Goal: Task Accomplishment & Management: Manage account settings

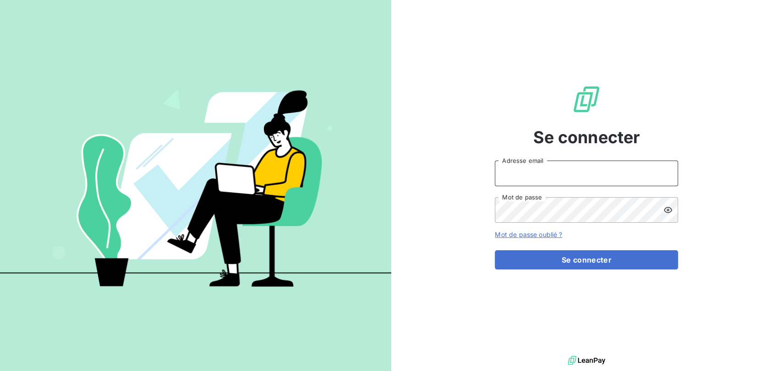
click at [542, 168] on input "Adresse email" at bounding box center [586, 174] width 183 height 26
type input "[EMAIL_ADDRESS][DOMAIN_NAME]"
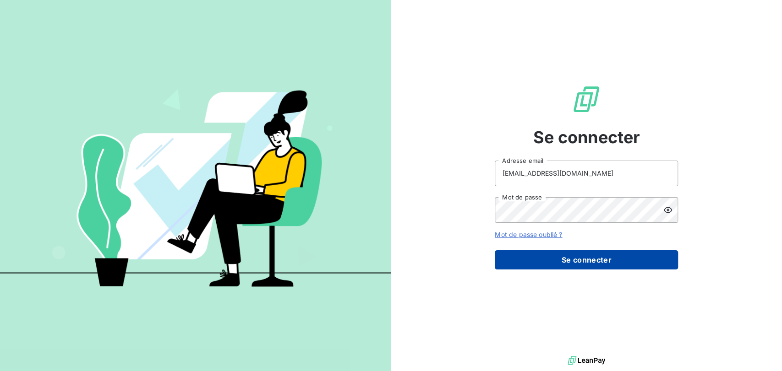
click at [597, 260] on button "Se connecter" at bounding box center [586, 260] width 183 height 19
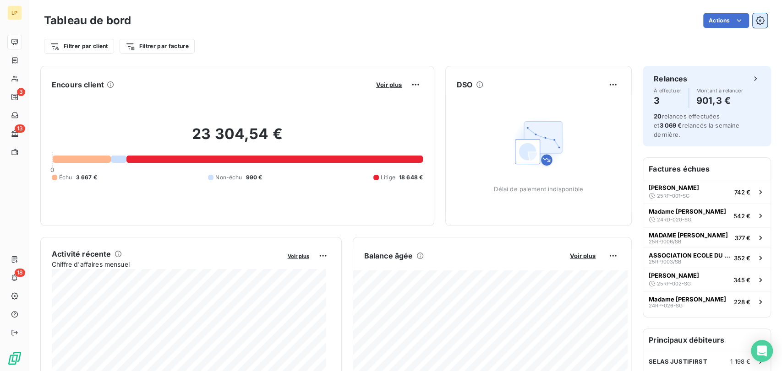
click at [755, 22] on icon "button" at bounding box center [759, 20] width 9 height 9
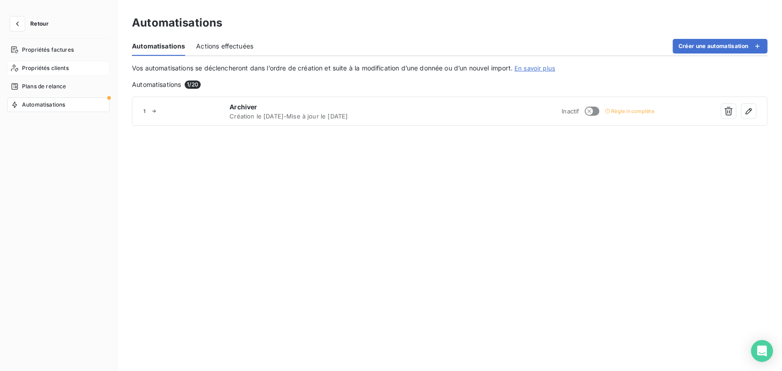
click at [44, 65] on span "Propriétés clients" at bounding box center [45, 68] width 47 height 8
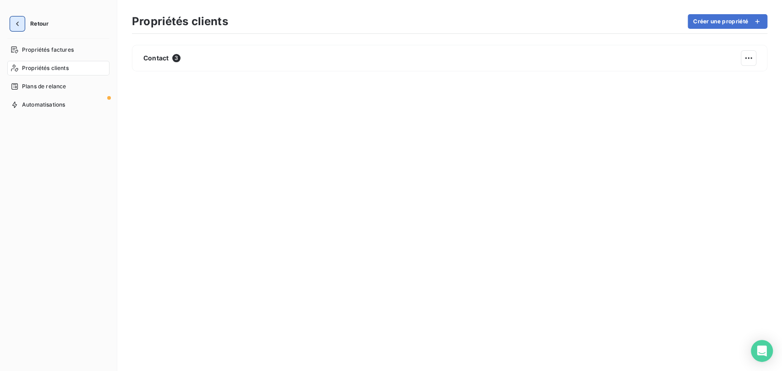
click at [18, 26] on icon "button" at bounding box center [17, 24] width 3 height 5
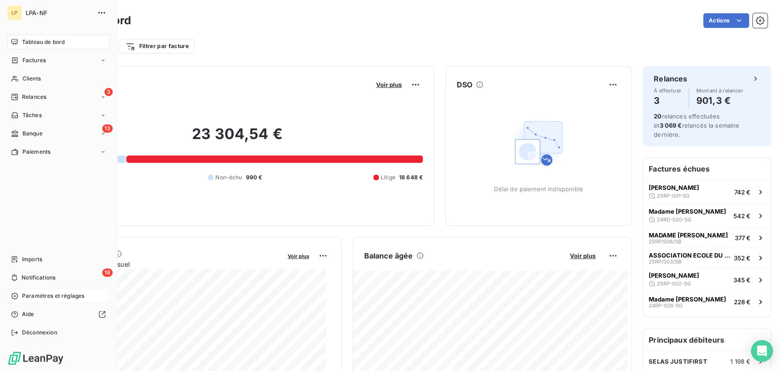
click at [48, 294] on span "Paramètres et réglages" at bounding box center [53, 296] width 62 height 8
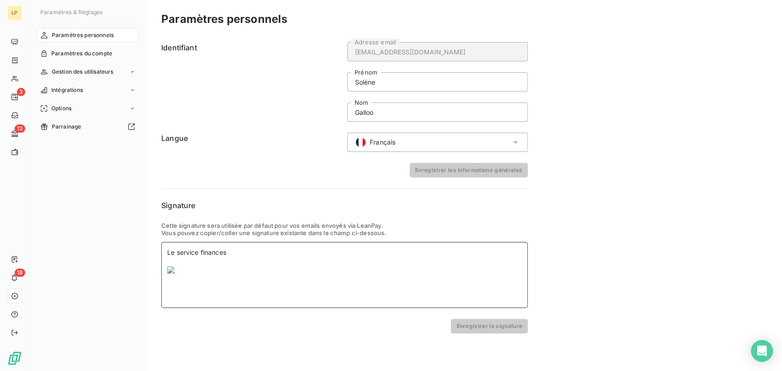
click at [276, 254] on div "Le service finances" at bounding box center [344, 275] width 366 height 66
click at [173, 272] on img at bounding box center [344, 270] width 354 height 7
click at [169, 269] on img at bounding box center [344, 270] width 354 height 7
click at [71, 59] on div "Paramètres du compte" at bounding box center [88, 53] width 102 height 15
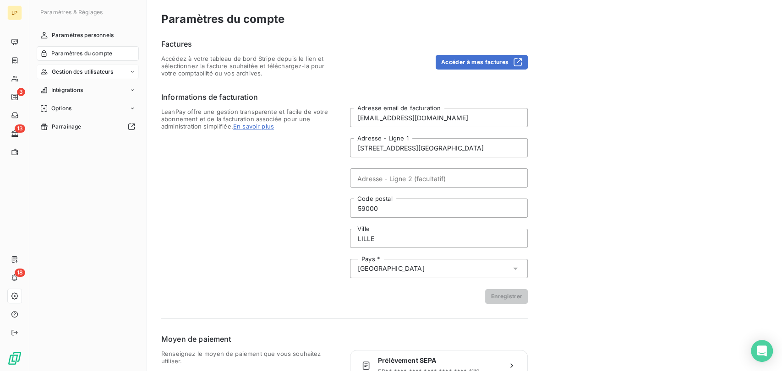
click at [87, 71] on span "Gestion des utilisateurs" at bounding box center [83, 72] width 62 height 8
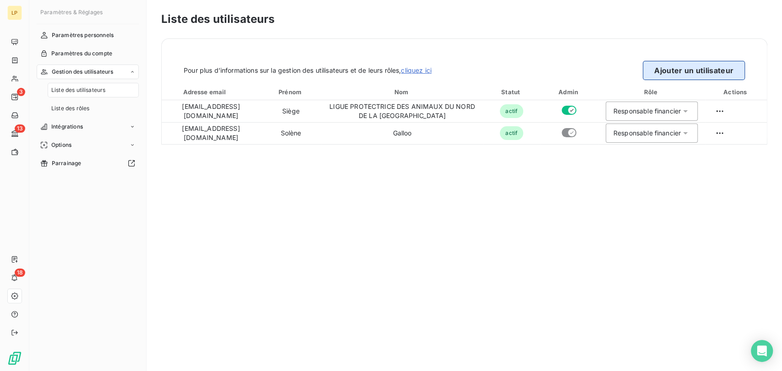
click at [695, 66] on button "Ajouter un utilisateur" at bounding box center [694, 70] width 102 height 19
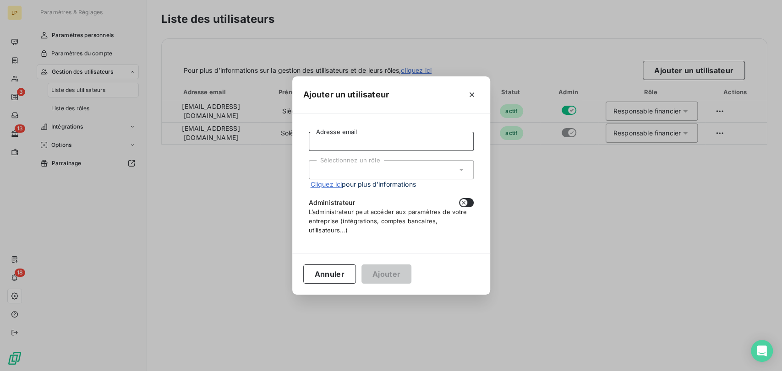
click at [387, 134] on input "Adresse email" at bounding box center [391, 141] width 165 height 19
type input "siege@lpa-nf.fr"
click at [394, 169] on div "Sélectionnez un rôle" at bounding box center [391, 169] width 165 height 19
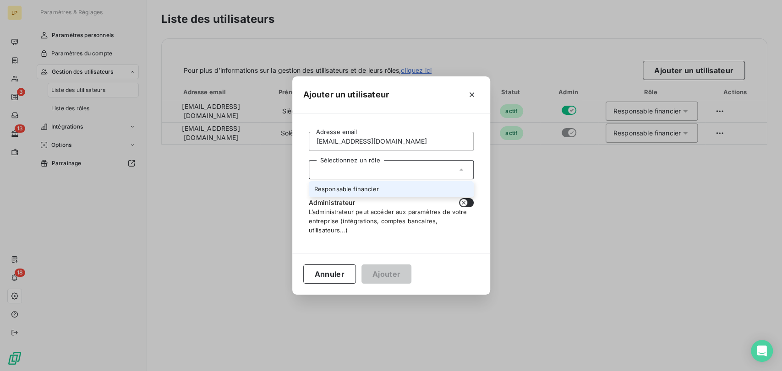
click at [389, 185] on li "Responsable financier" at bounding box center [391, 189] width 165 height 16
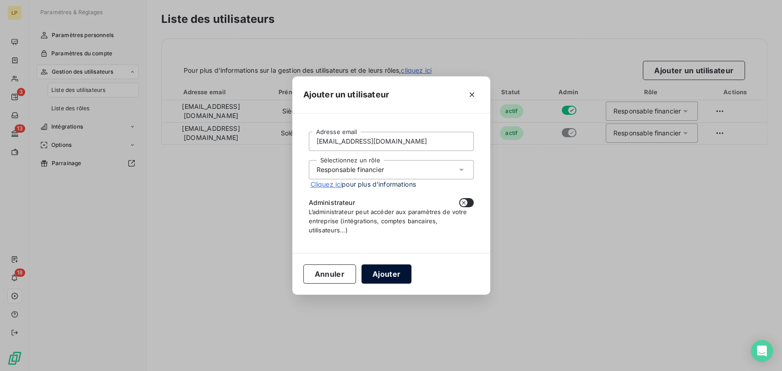
click at [396, 282] on button "Ajouter" at bounding box center [386, 274] width 50 height 19
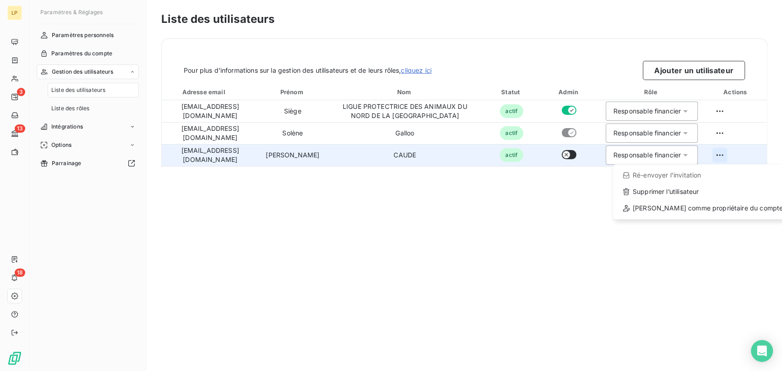
click at [716, 156] on html "LP 3 13 18 Paramètres & Réglages Paramètres personnels Paramètres du compte Ges…" at bounding box center [391, 185] width 782 height 371
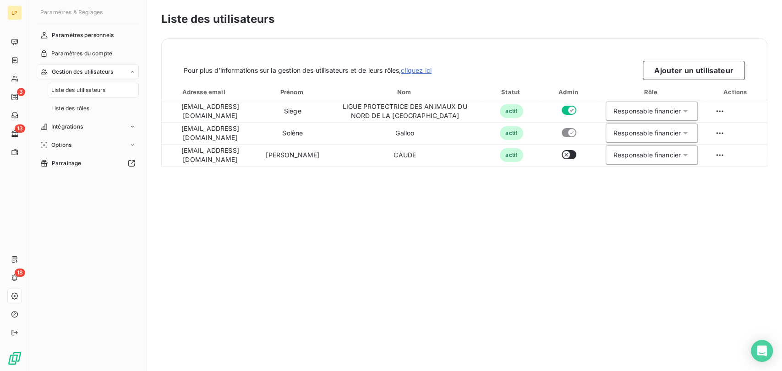
click at [426, 220] on html "LP 3 13 18 Paramètres & Réglages Paramètres personnels Paramètres du compte Ges…" at bounding box center [391, 185] width 782 height 371
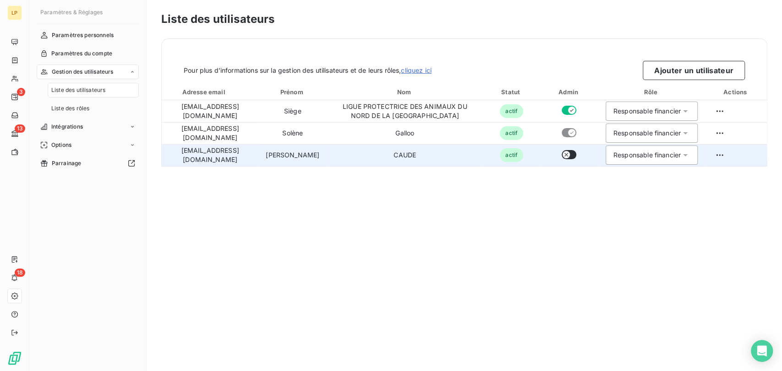
click at [285, 162] on td "Hélène" at bounding box center [292, 155] width 68 height 22
click at [642, 155] on div "Responsable financier" at bounding box center [646, 155] width 67 height 9
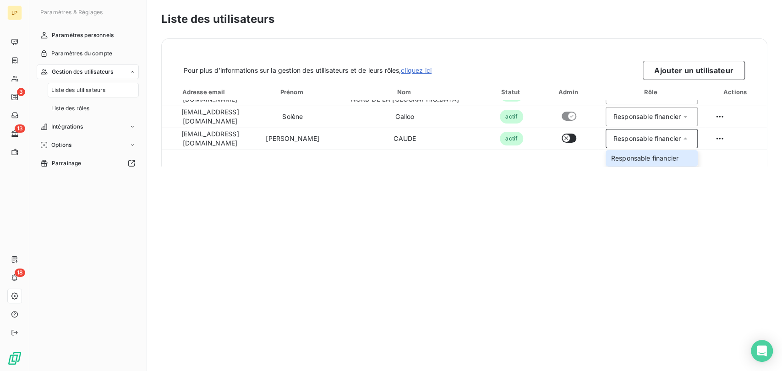
drag, startPoint x: 758, startPoint y: 217, endPoint x: 744, endPoint y: 183, distance: 36.1
click at [758, 216] on div "Liste des utilisateurs Pour plus d’informations sur la gestion des utilisateurs…" at bounding box center [464, 185] width 635 height 371
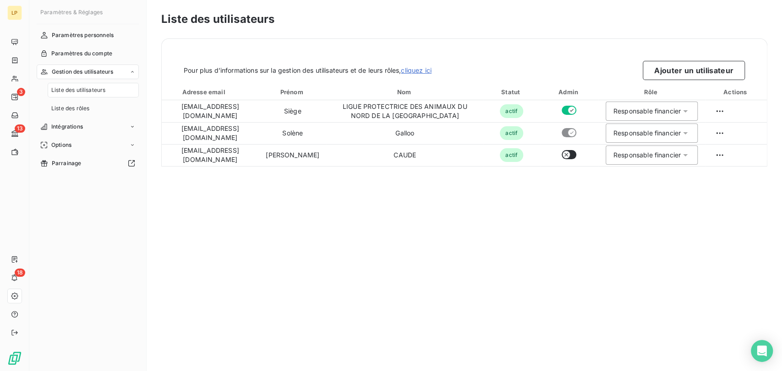
scroll to position [0, 0]
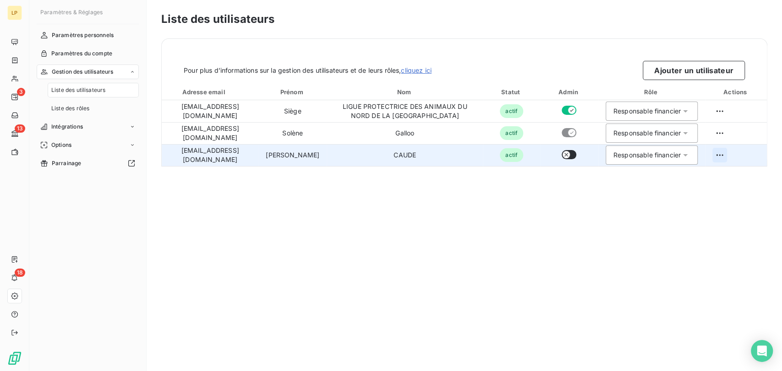
click at [715, 152] on html "LP 3 13 18 Paramètres & Réglages Paramètres personnels Paramètres du compte Ges…" at bounding box center [391, 185] width 782 height 371
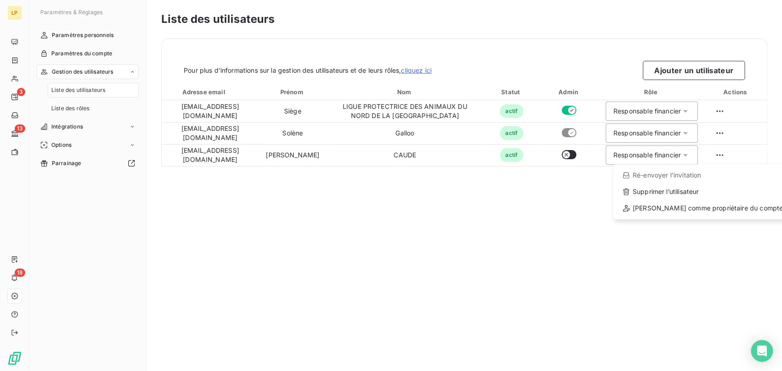
click at [513, 202] on html "LP 3 13 18 Paramètres & Réglages Paramètres personnels Paramètres du compte Ges…" at bounding box center [391, 185] width 782 height 371
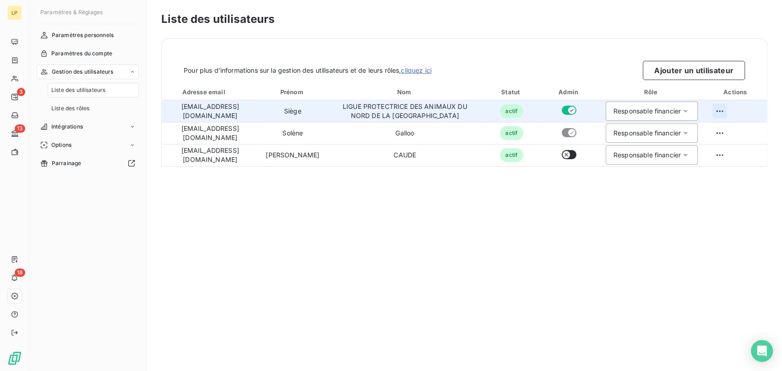
click at [721, 107] on html "LP 3 13 18 Paramètres & Réglages Paramètres personnels Paramètres du compte Ges…" at bounding box center [391, 185] width 782 height 371
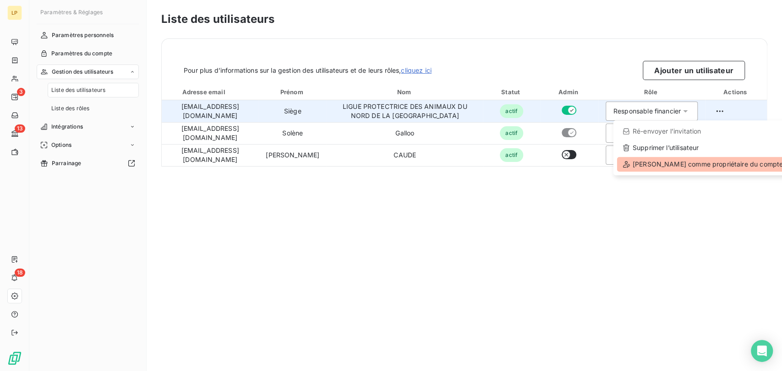
click at [683, 165] on div "Définir comme propriétaire du compte" at bounding box center [702, 164] width 171 height 15
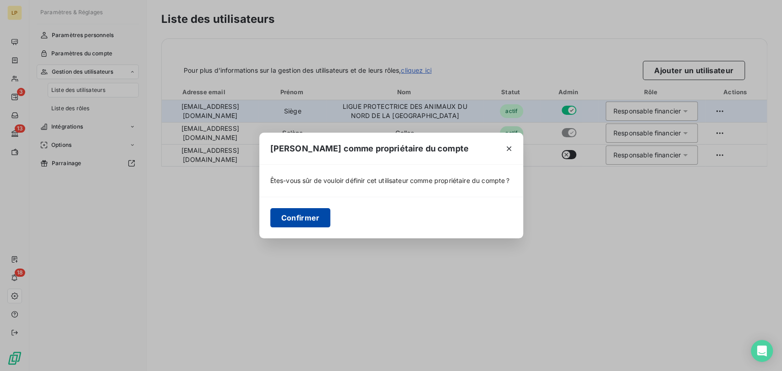
click at [317, 222] on button "Confirmer" at bounding box center [300, 217] width 60 height 19
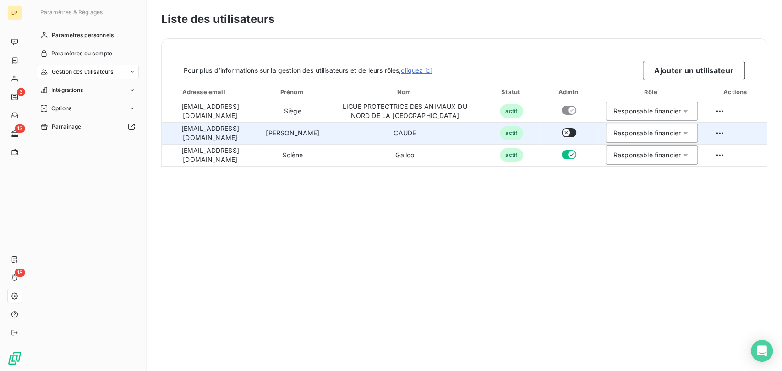
click at [649, 129] on div "Responsable financier" at bounding box center [646, 133] width 67 height 9
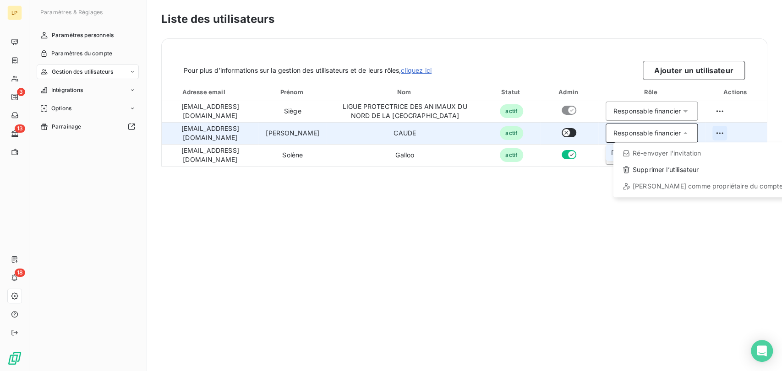
click at [721, 135] on html "LP 3 13 18 Paramètres & Réglages Paramètres personnels Paramètres du compte Ges…" at bounding box center [391, 185] width 782 height 371
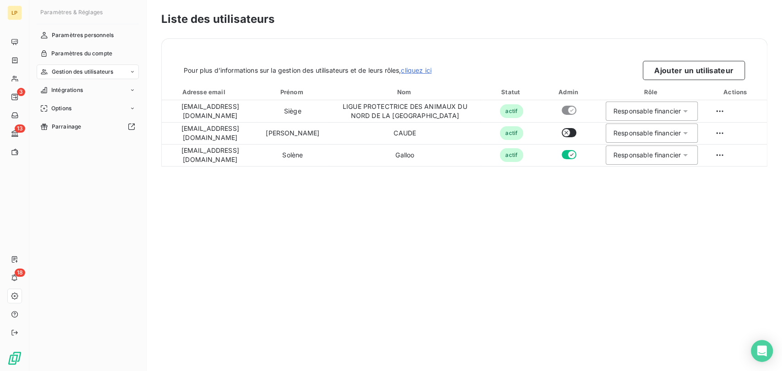
click at [283, 136] on html "LP 3 13 18 Paramètres & Réglages Paramètres personnels Paramètres du compte Ges…" at bounding box center [391, 185] width 782 height 371
click at [86, 74] on span "Gestion des utilisateurs" at bounding box center [83, 72] width 62 height 8
click at [92, 110] on div "Liste des rôles" at bounding box center [93, 108] width 91 height 15
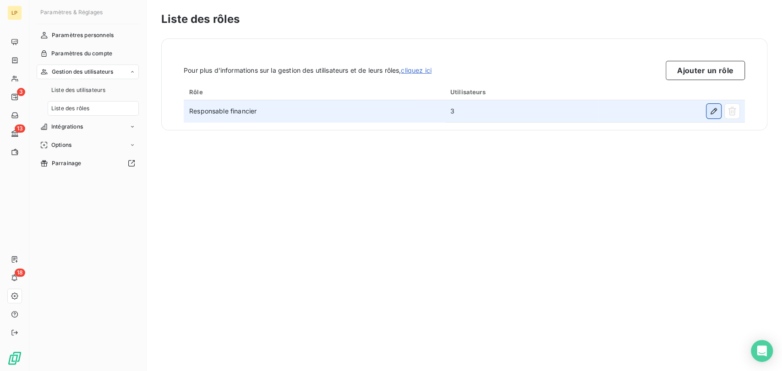
click at [714, 115] on icon "button" at bounding box center [713, 111] width 9 height 9
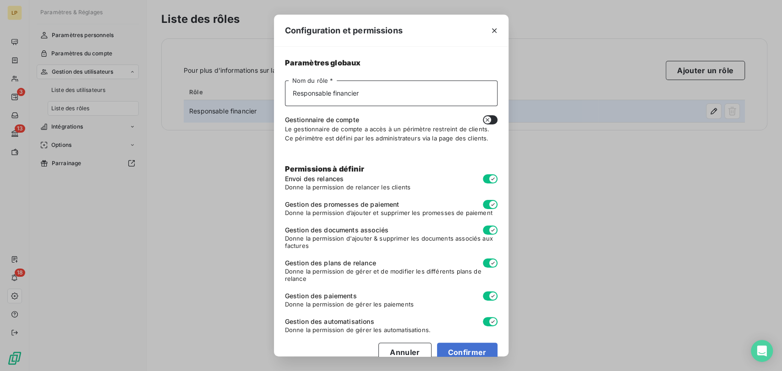
click at [365, 93] on input "Responsable financier" at bounding box center [391, 94] width 213 height 26
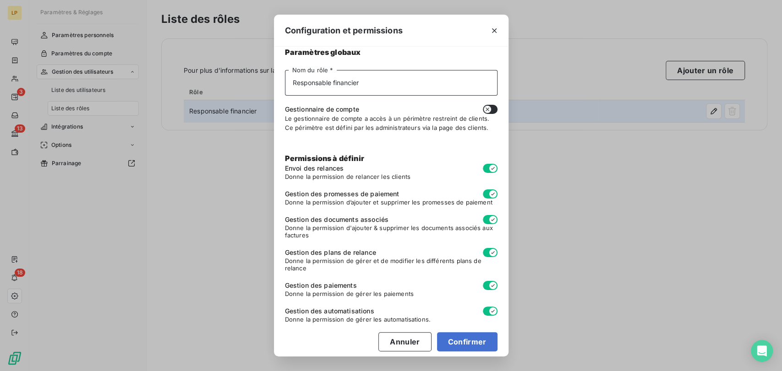
scroll to position [16, 0]
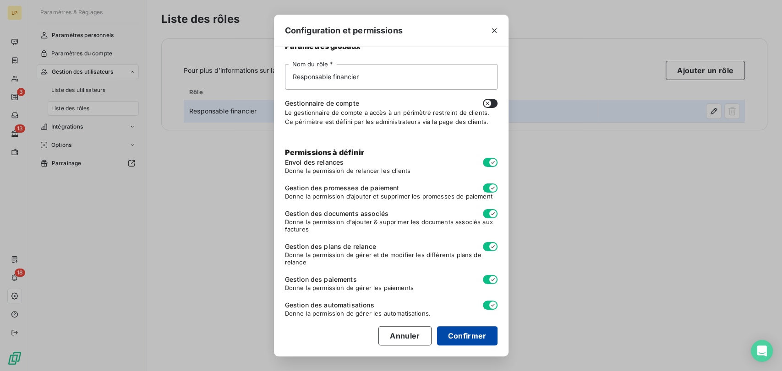
click at [475, 335] on button "Confirmer" at bounding box center [467, 336] width 60 height 19
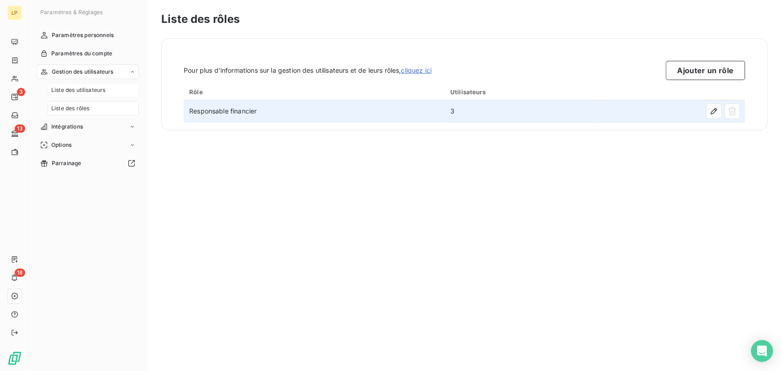
click at [92, 90] on span "Liste des utilisateurs" at bounding box center [78, 90] width 54 height 8
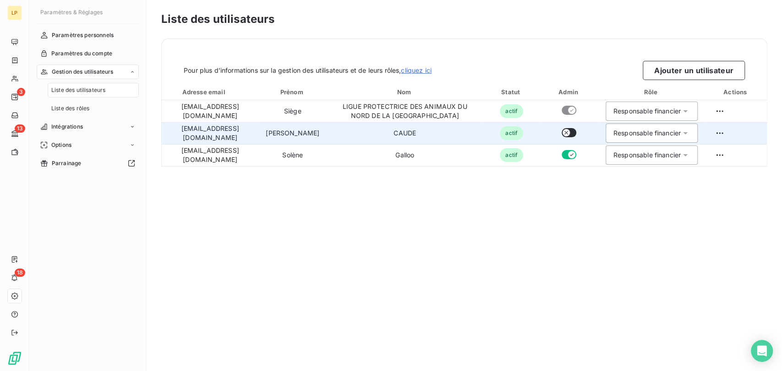
click at [640, 129] on div "Responsable financier" at bounding box center [646, 133] width 67 height 9
click at [272, 126] on td "Hélène" at bounding box center [292, 133] width 68 height 22
click at [260, 136] on td "Hélène" at bounding box center [292, 133] width 68 height 22
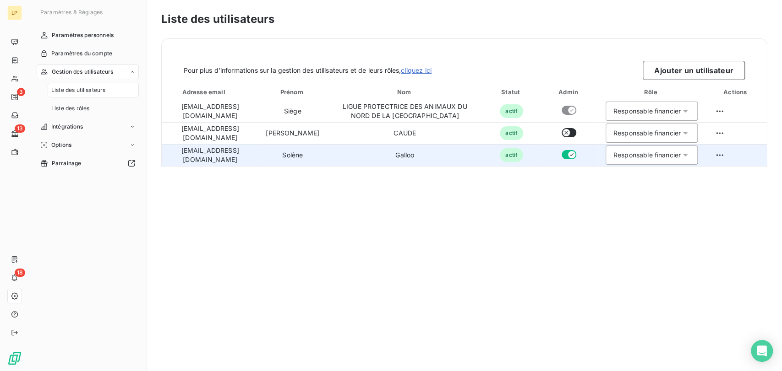
click at [406, 155] on td "Galloo" at bounding box center [405, 155] width 156 height 22
click at [572, 153] on icon "button" at bounding box center [571, 154] width 7 height 7
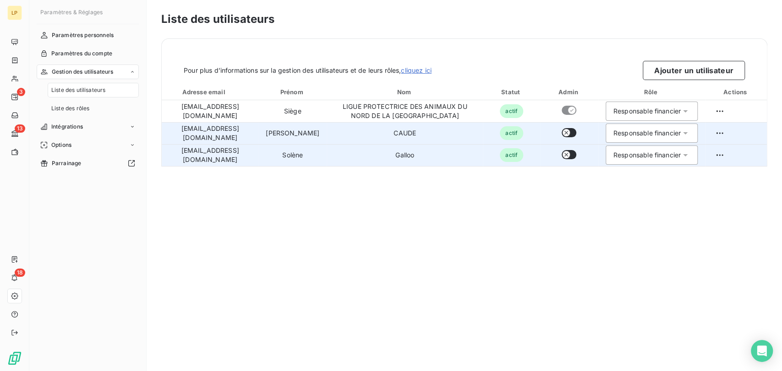
click at [566, 129] on icon "button" at bounding box center [565, 132] width 7 height 7
click at [570, 133] on button "button" at bounding box center [569, 132] width 15 height 9
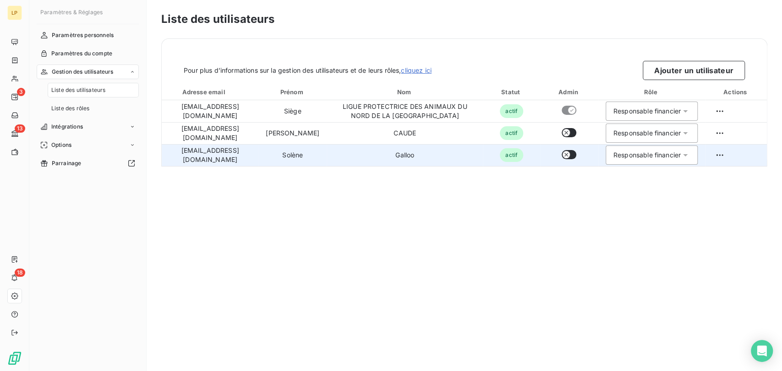
click at [575, 155] on button "button" at bounding box center [569, 154] width 15 height 9
click at [567, 153] on icon "button" at bounding box center [565, 154] width 7 height 7
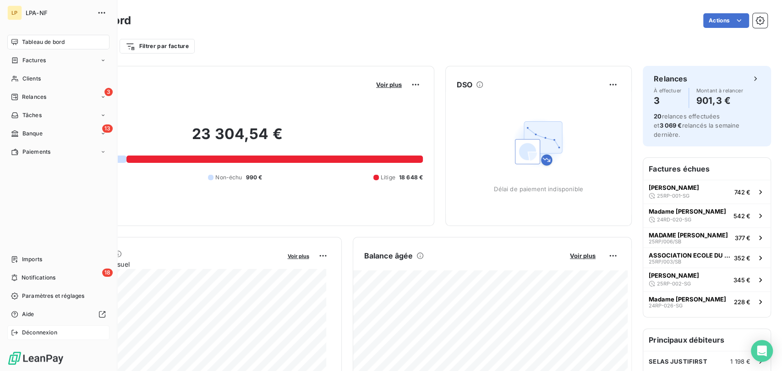
click at [55, 331] on span "Déconnexion" at bounding box center [39, 333] width 35 height 8
